Goal: Information Seeking & Learning: Check status

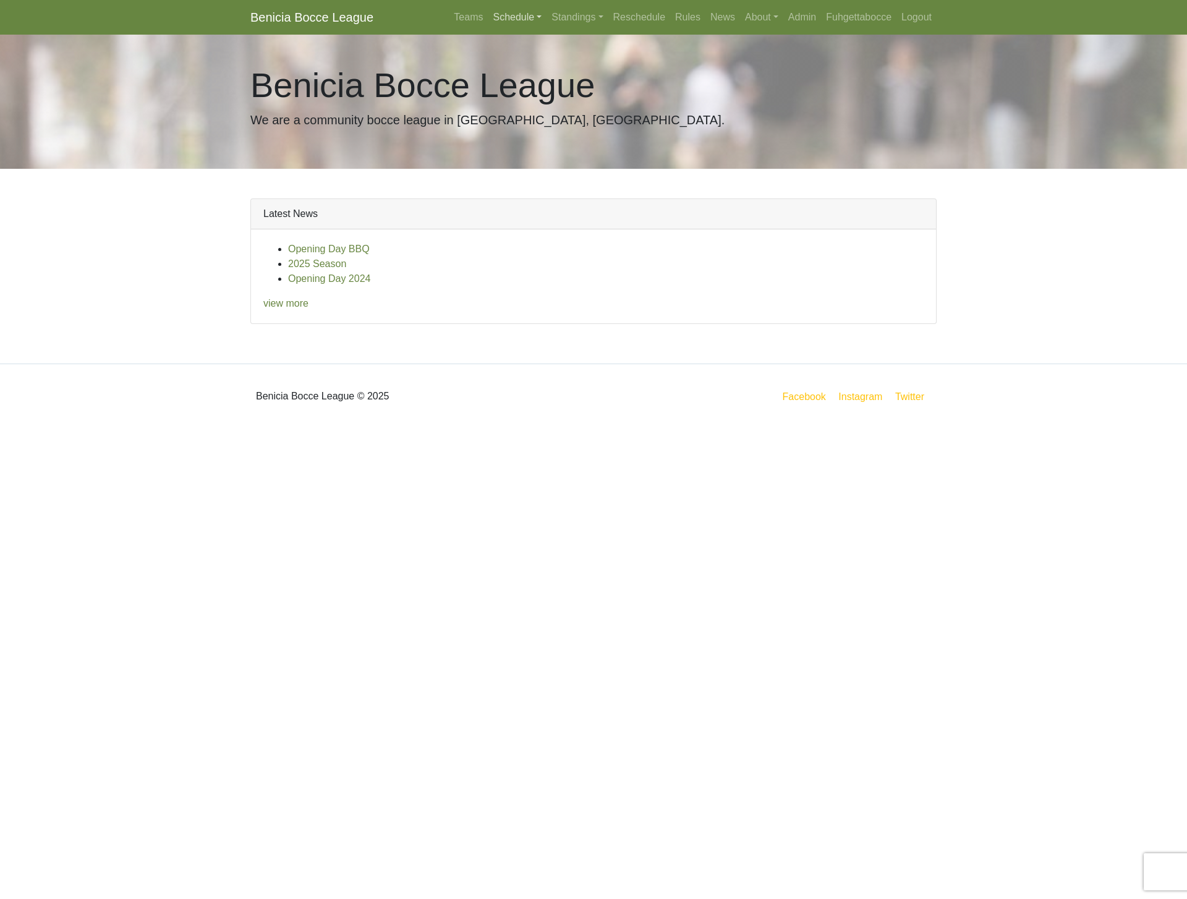
click at [507, 21] on link "Schedule" at bounding box center [517, 17] width 59 height 25
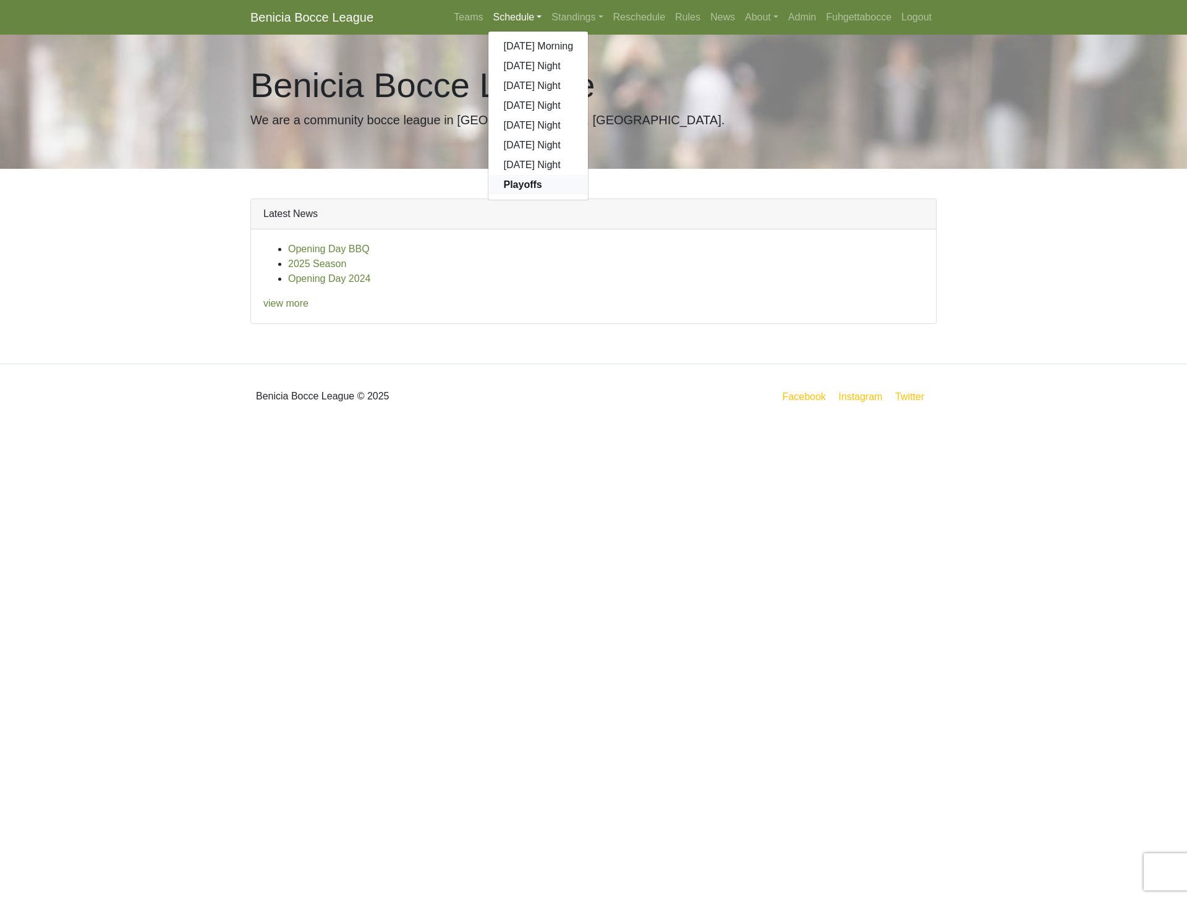
click at [532, 182] on link "Playoffs" at bounding box center [538, 185] width 100 height 20
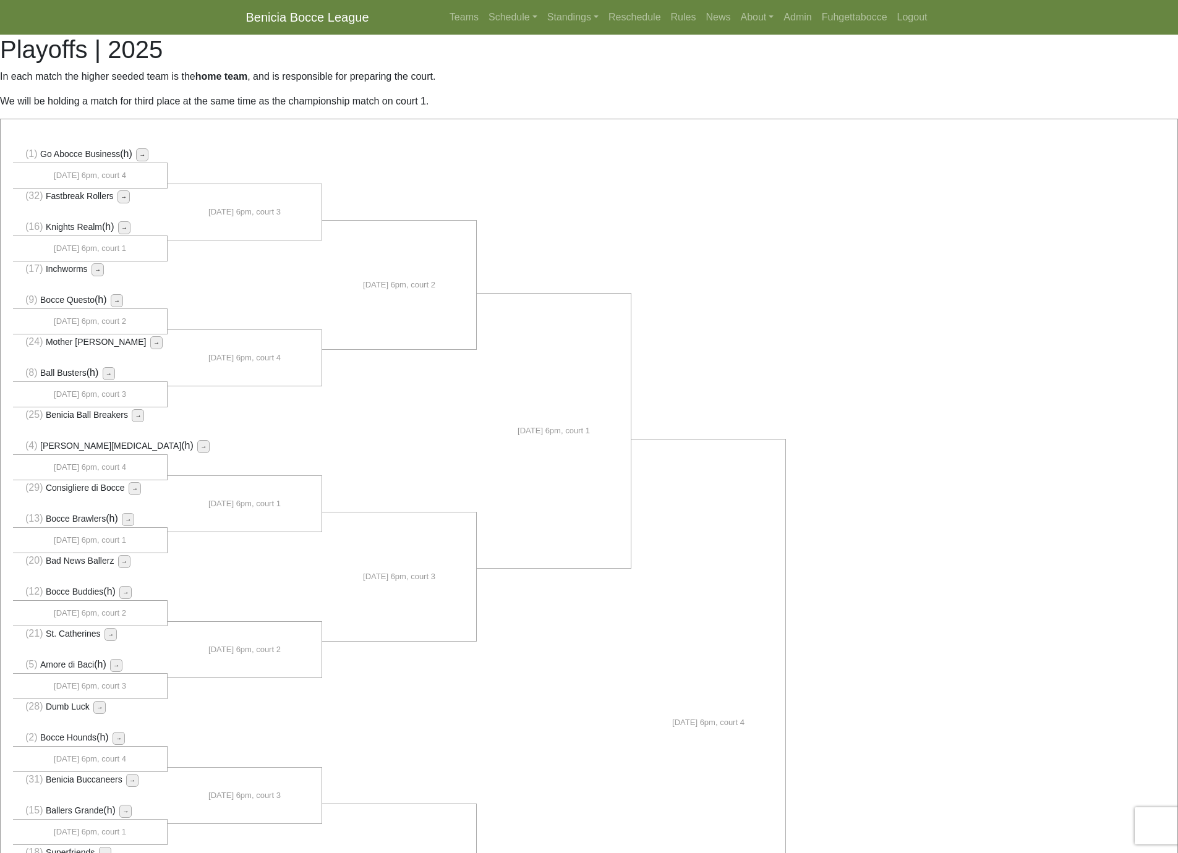
click at [788, 80] on p "In each match the higher seeded team is the home team , and is responsible for …" at bounding box center [589, 76] width 1178 height 15
click at [1013, 621] on div "(1) Go Abocce Business (h)" at bounding box center [589, 727] width 1177 height 1217
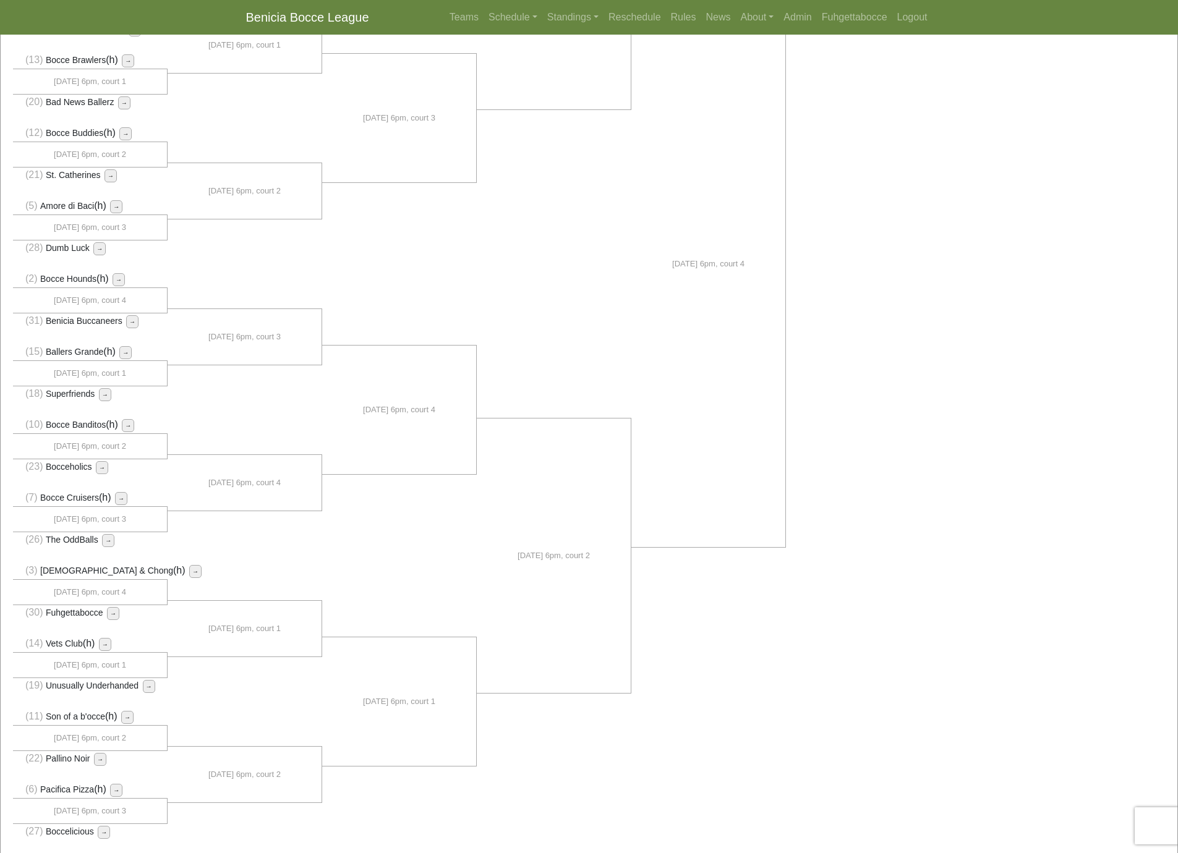
scroll to position [483, 0]
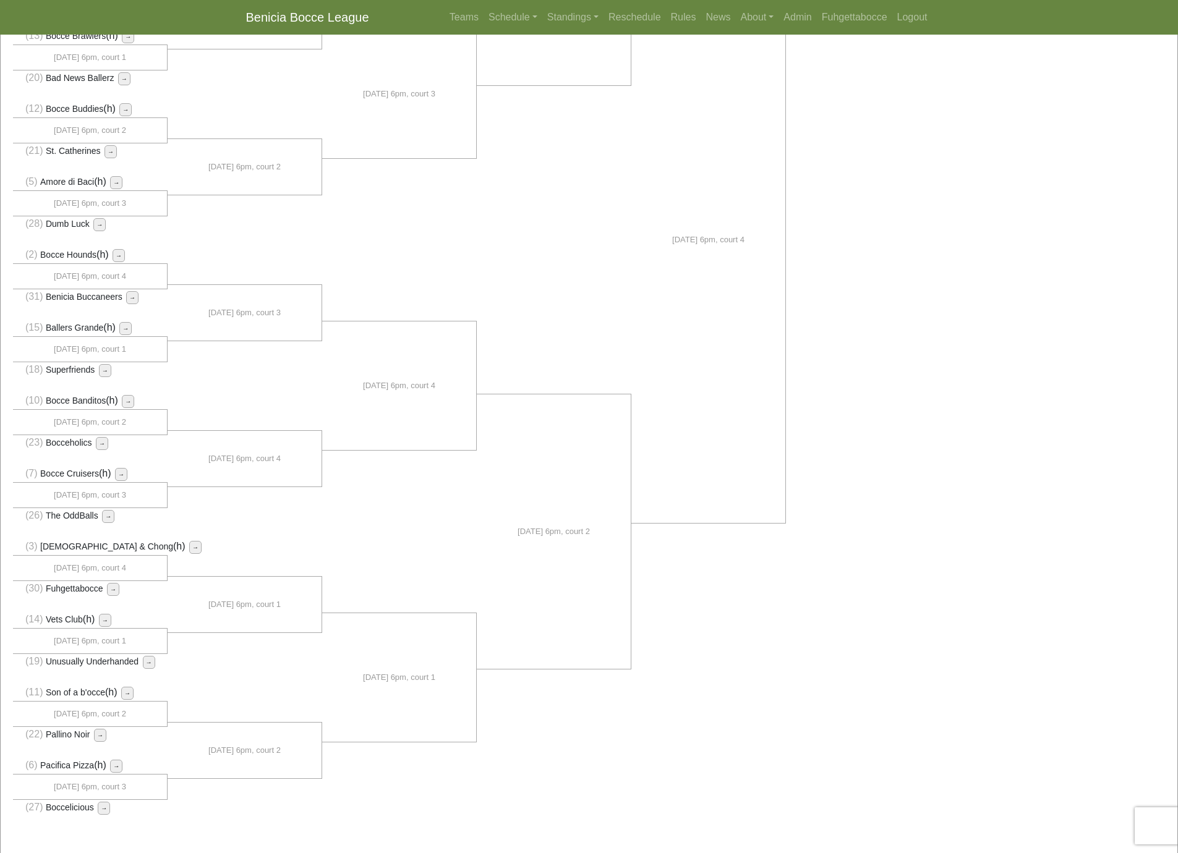
click at [1076, 130] on div "(1) Go Abocce Business (h)" at bounding box center [589, 244] width 1177 height 1217
drag, startPoint x: 1018, startPoint y: 210, endPoint x: 1016, endPoint y: 216, distance: 7.2
click at [1017, 212] on div "(1) Go Abocce Business (h)" at bounding box center [589, 244] width 1177 height 1217
